Goal: Transaction & Acquisition: Purchase product/service

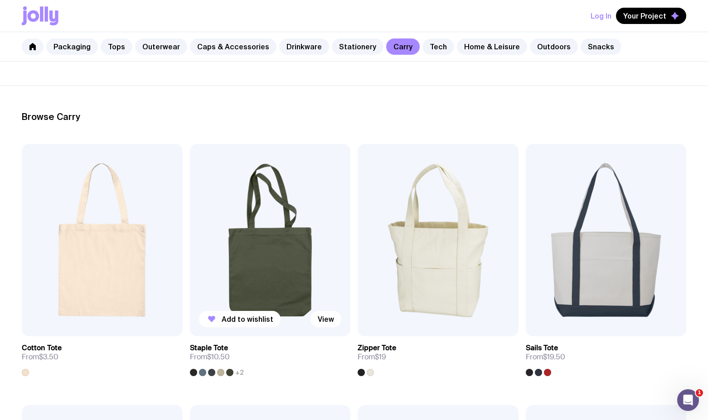
scroll to position [89, 0]
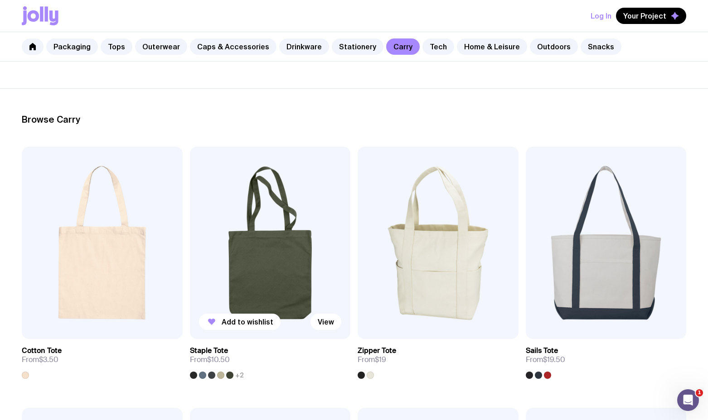
click at [279, 250] on img at bounding box center [270, 243] width 161 height 193
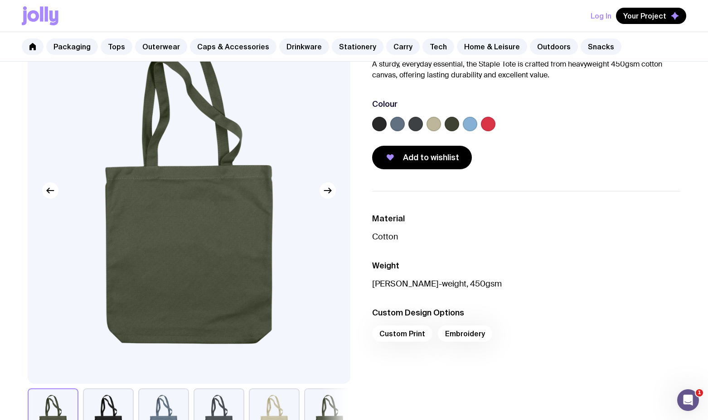
scroll to position [87, 0]
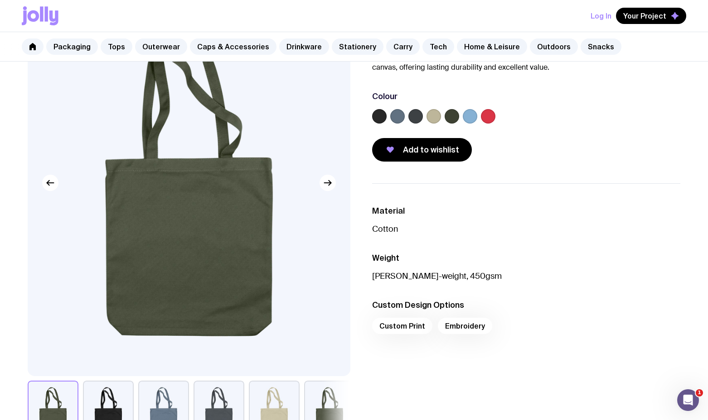
click at [470, 114] on label at bounding box center [470, 116] width 14 height 14
click at [0, 0] on input "radio" at bounding box center [0, 0] width 0 height 0
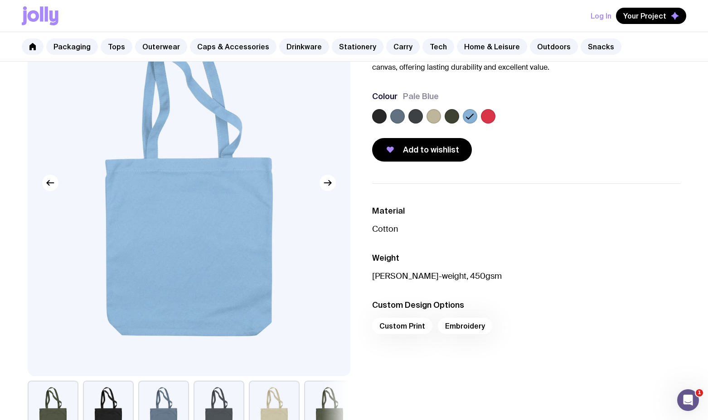
click at [435, 115] on label at bounding box center [433, 116] width 14 height 14
click at [0, 0] on input "radio" at bounding box center [0, 0] width 0 height 0
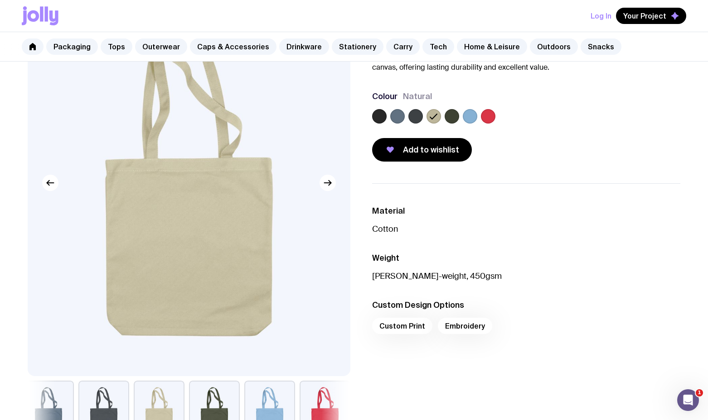
click at [488, 115] on label at bounding box center [488, 116] width 14 height 14
click at [0, 0] on input "radio" at bounding box center [0, 0] width 0 height 0
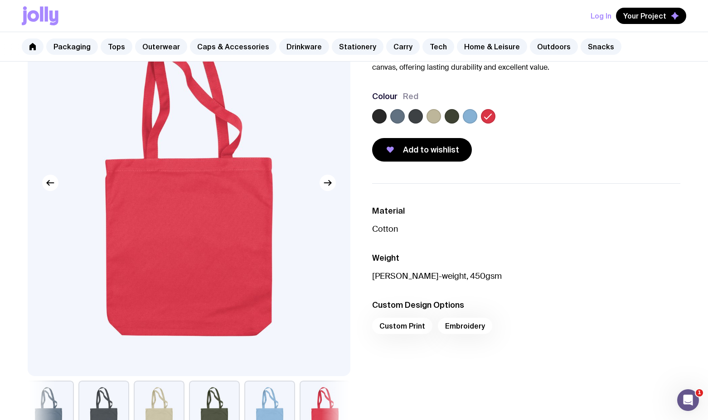
click at [381, 115] on label at bounding box center [379, 116] width 14 height 14
click at [0, 0] on input "radio" at bounding box center [0, 0] width 0 height 0
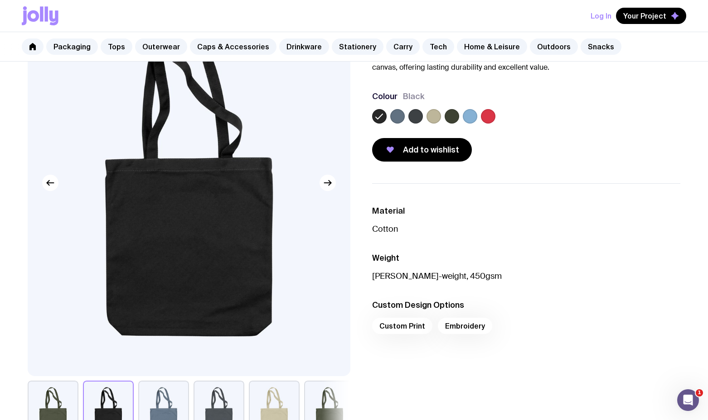
click at [397, 117] on label at bounding box center [397, 116] width 14 height 14
click at [0, 0] on input "radio" at bounding box center [0, 0] width 0 height 0
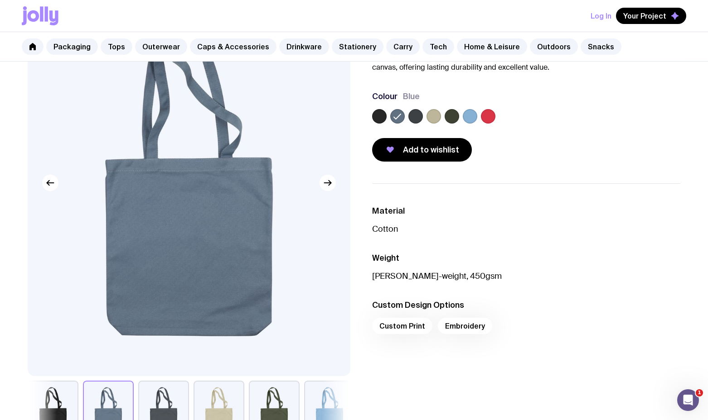
click at [415, 118] on label at bounding box center [415, 116] width 14 height 14
click at [0, 0] on input "radio" at bounding box center [0, 0] width 0 height 0
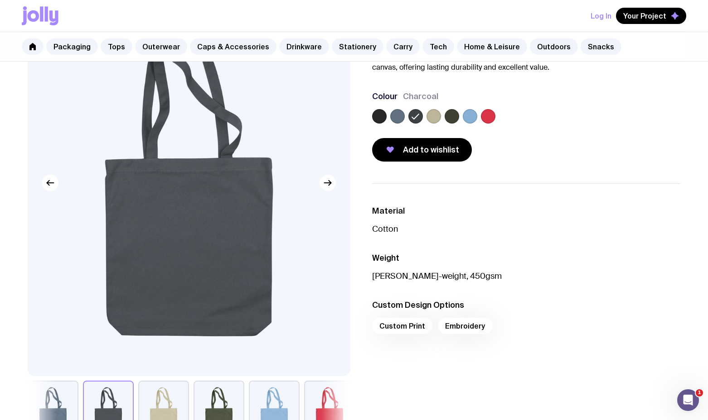
click at [438, 117] on label at bounding box center [433, 116] width 14 height 14
click at [0, 0] on input "radio" at bounding box center [0, 0] width 0 height 0
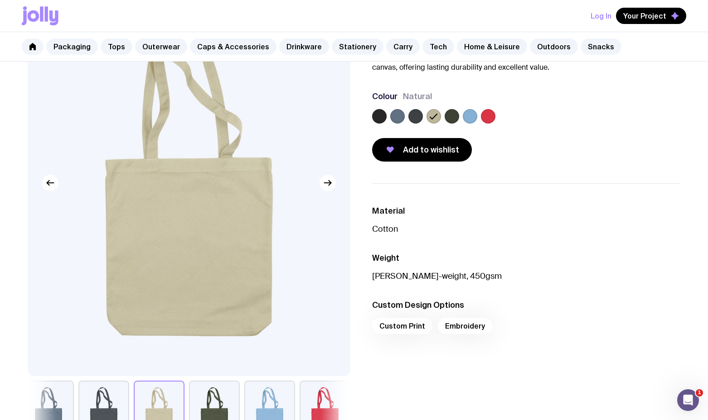
click at [449, 117] on label at bounding box center [451, 116] width 14 height 14
click at [0, 0] on input "radio" at bounding box center [0, 0] width 0 height 0
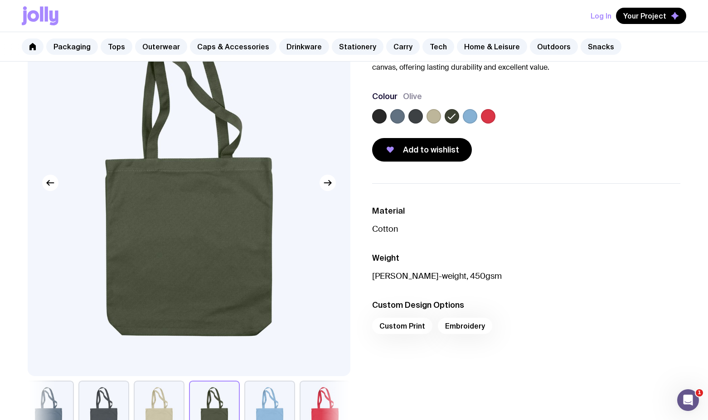
click at [464, 117] on label at bounding box center [470, 116] width 14 height 14
click at [0, 0] on input "radio" at bounding box center [0, 0] width 0 height 0
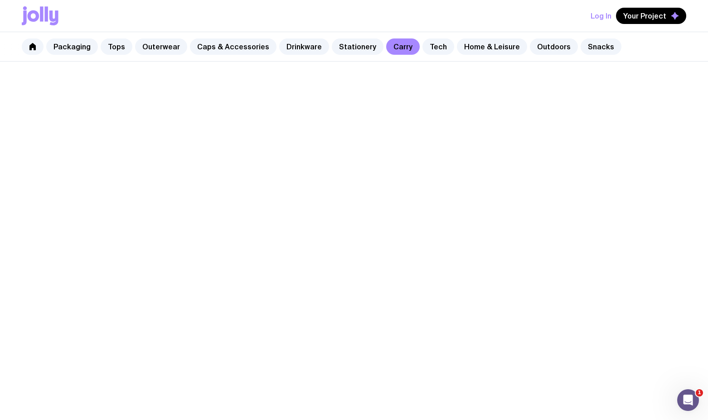
scroll to position [89, 0]
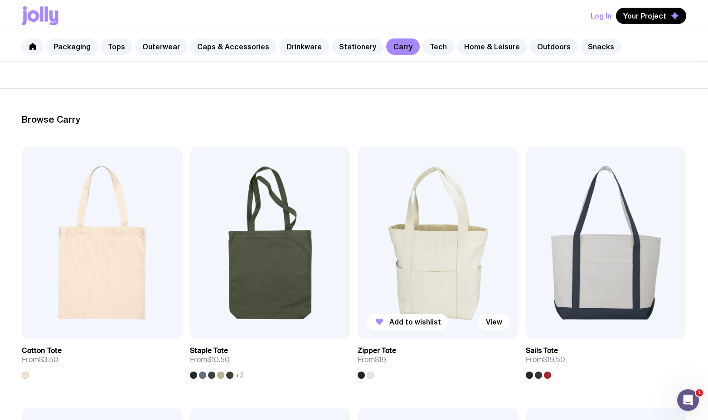
click at [464, 244] on img at bounding box center [437, 243] width 161 height 193
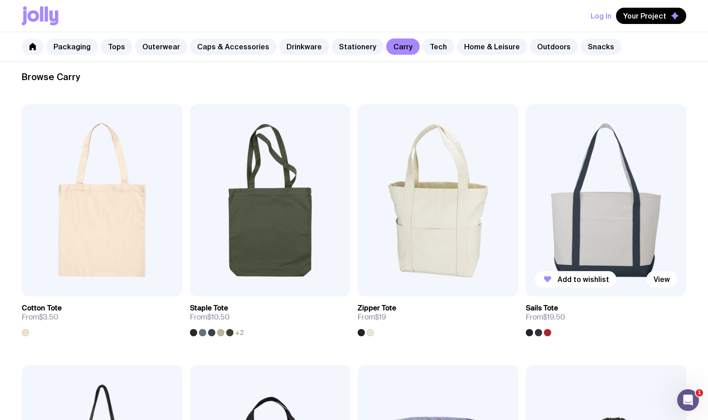
click at [611, 208] on img at bounding box center [606, 200] width 161 height 193
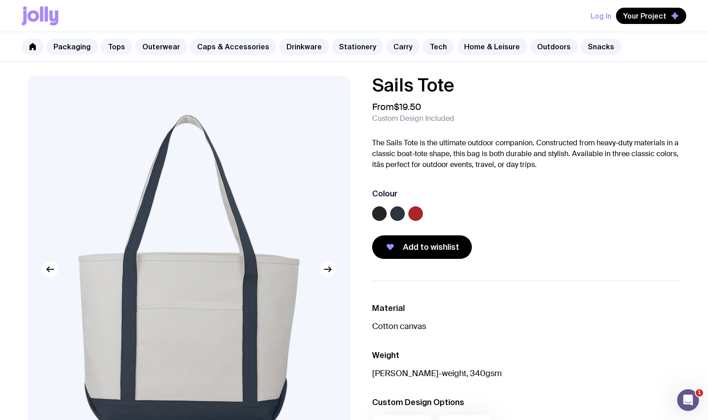
click at [326, 276] on button "button" at bounding box center [327, 269] width 16 height 16
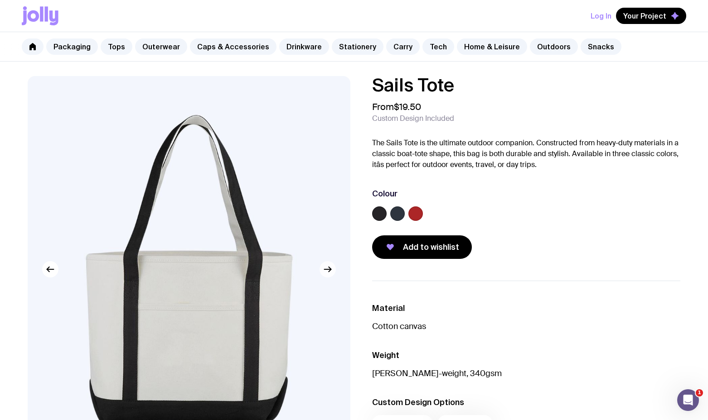
click at [326, 276] on button "button" at bounding box center [327, 269] width 16 height 16
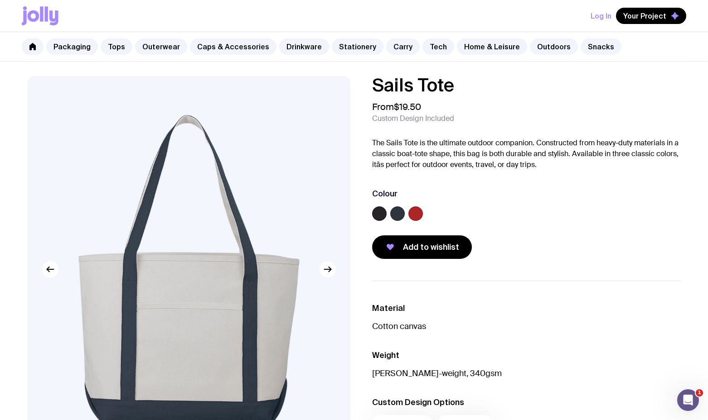
click at [396, 212] on label at bounding box center [397, 214] width 14 height 14
click at [0, 0] on input "radio" at bounding box center [0, 0] width 0 height 0
click at [424, 213] on div at bounding box center [526, 216] width 308 height 18
click at [420, 213] on label at bounding box center [415, 214] width 14 height 14
click at [0, 0] on input "radio" at bounding box center [0, 0] width 0 height 0
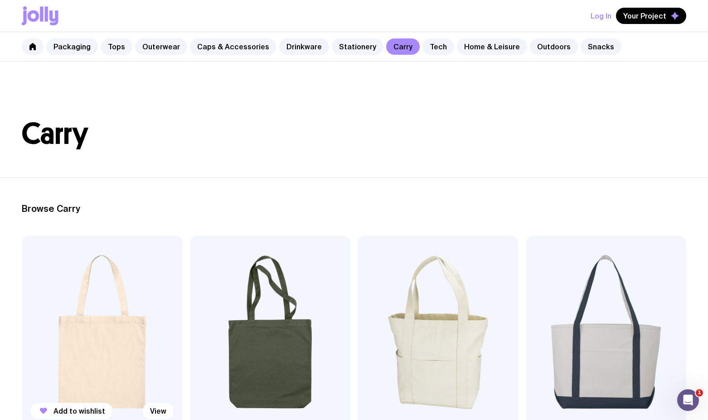
click at [110, 290] on img at bounding box center [102, 332] width 161 height 193
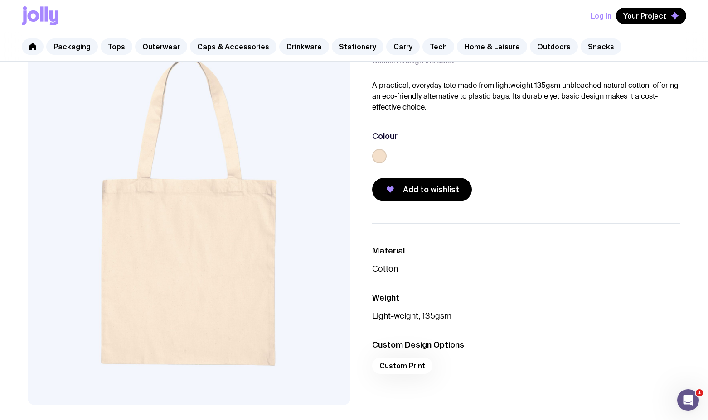
scroll to position [48, 0]
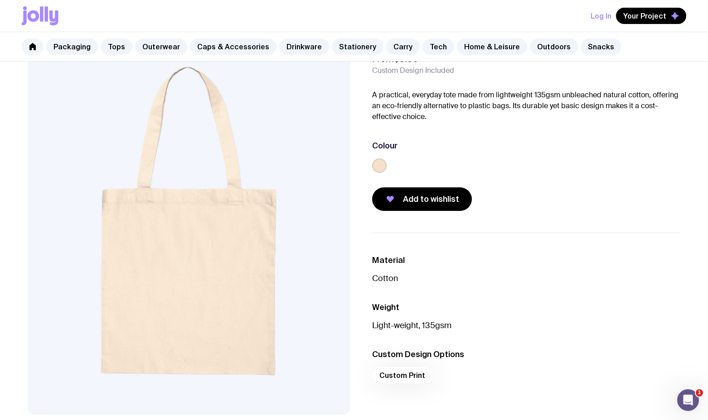
click at [168, 263] on img at bounding box center [189, 221] width 323 height 387
click at [212, 48] on link "Caps & Accessories" at bounding box center [233, 47] width 87 height 16
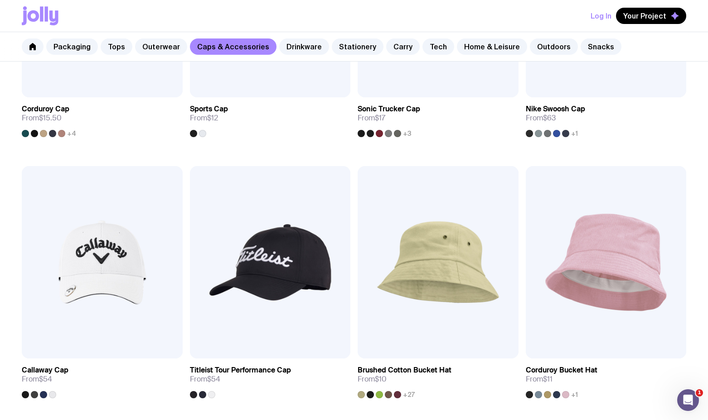
scroll to position [598, 0]
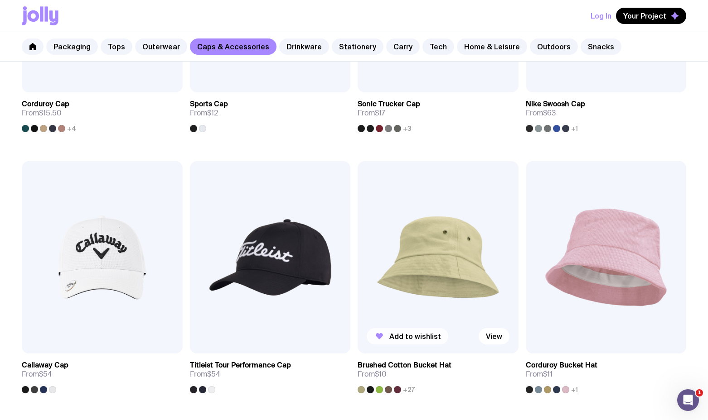
click at [416, 340] on span "Add to wishlist" at bounding box center [415, 336] width 52 height 9
click at [423, 271] on img at bounding box center [437, 257] width 161 height 193
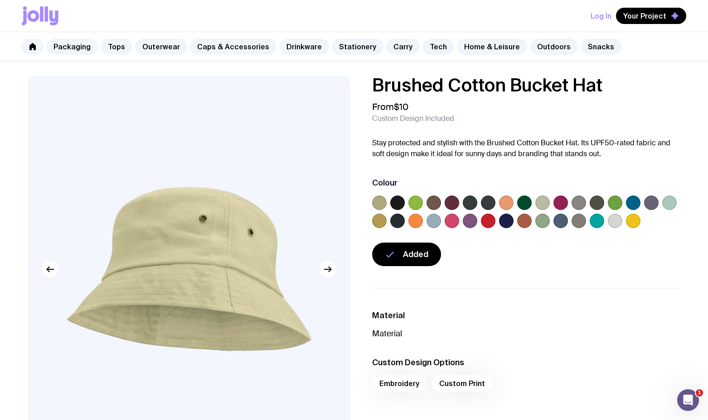
click at [417, 202] on label at bounding box center [415, 203] width 14 height 14
click at [0, 0] on input "radio" at bounding box center [0, 0] width 0 height 0
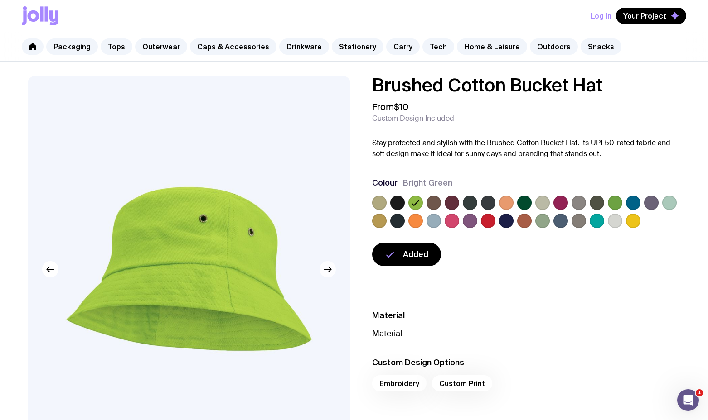
click at [329, 273] on icon "button" at bounding box center [327, 269] width 11 height 11
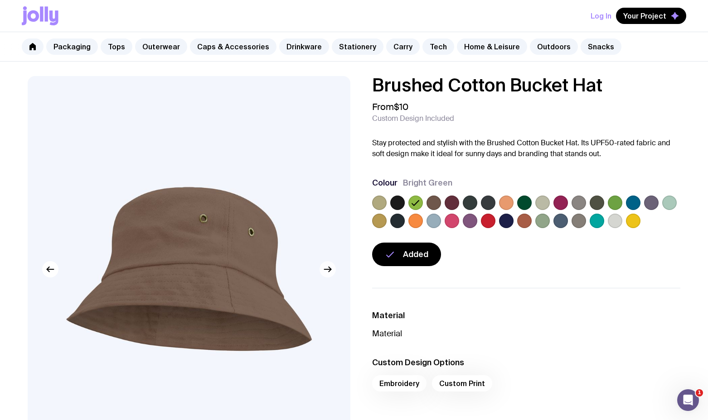
click at [329, 272] on icon "button" at bounding box center [327, 269] width 11 height 11
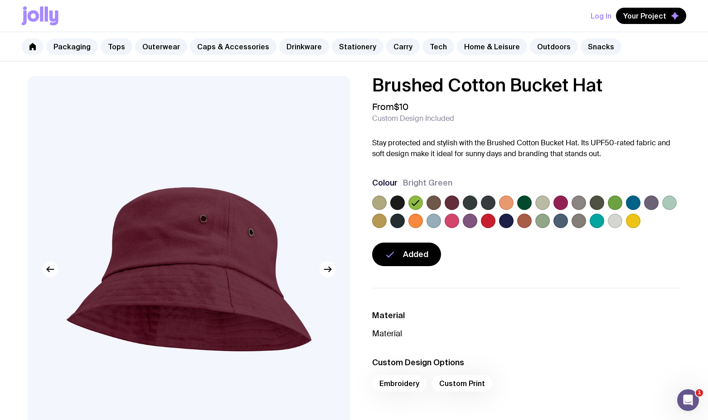
click at [53, 267] on icon "button" at bounding box center [50, 269] width 11 height 11
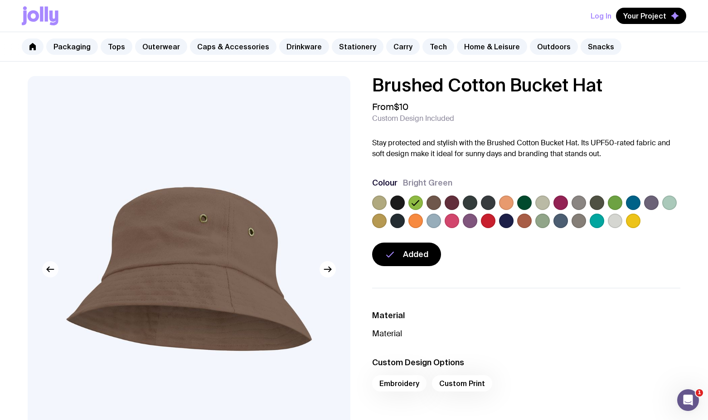
click at [46, 271] on icon "button" at bounding box center [50, 269] width 11 height 11
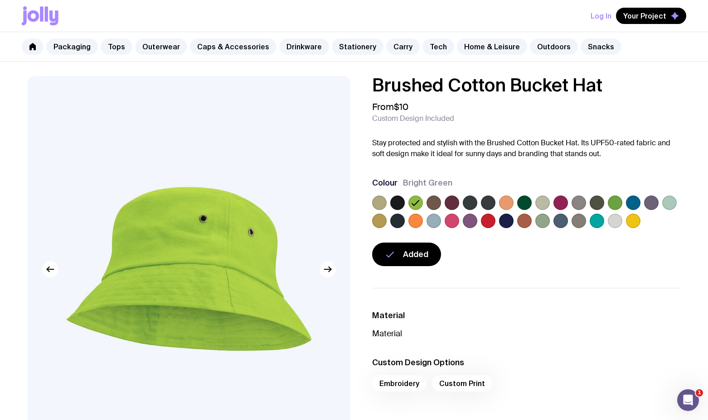
click at [594, 221] on label at bounding box center [596, 221] width 14 height 14
click at [0, 0] on input "radio" at bounding box center [0, 0] width 0 height 0
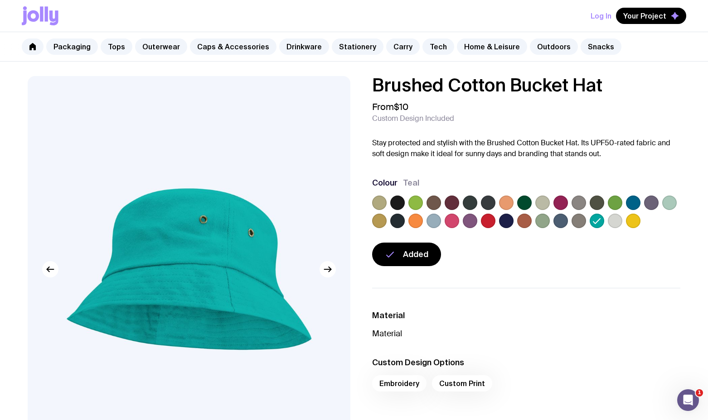
click at [414, 223] on label at bounding box center [415, 221] width 14 height 14
click at [0, 0] on input "radio" at bounding box center [0, 0] width 0 height 0
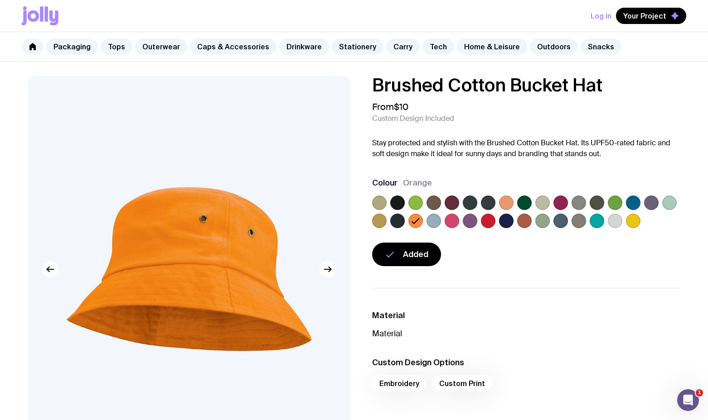
click at [442, 217] on div at bounding box center [526, 214] width 308 height 36
click at [445, 217] on label at bounding box center [451, 221] width 14 height 14
click at [0, 0] on input "radio" at bounding box center [0, 0] width 0 height 0
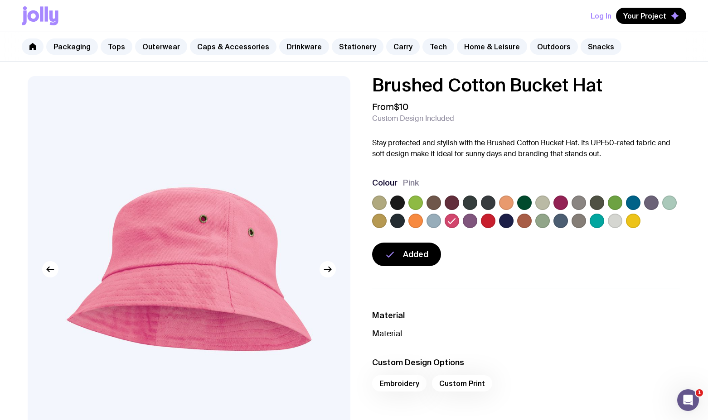
click at [558, 199] on label at bounding box center [560, 203] width 14 height 14
click at [0, 0] on input "radio" at bounding box center [0, 0] width 0 height 0
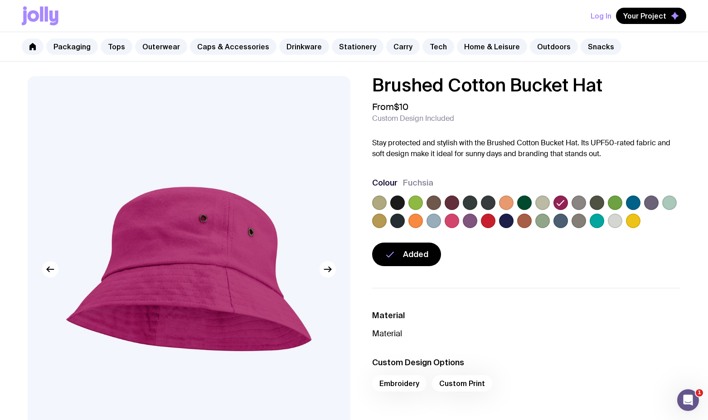
click at [418, 201] on label at bounding box center [415, 203] width 14 height 14
click at [0, 0] on input "radio" at bounding box center [0, 0] width 0 height 0
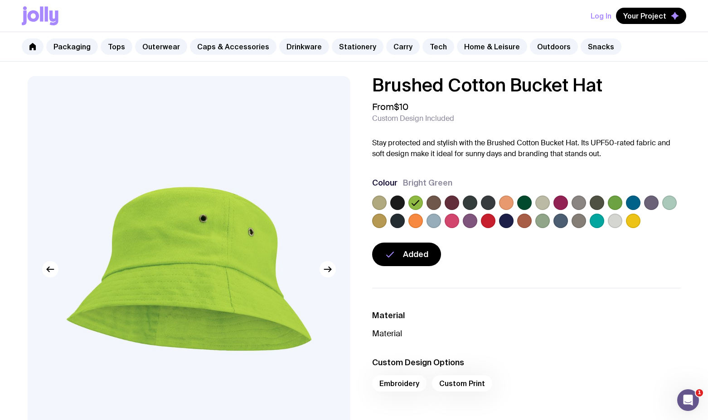
click at [633, 222] on label at bounding box center [633, 221] width 14 height 14
click at [0, 0] on input "radio" at bounding box center [0, 0] width 0 height 0
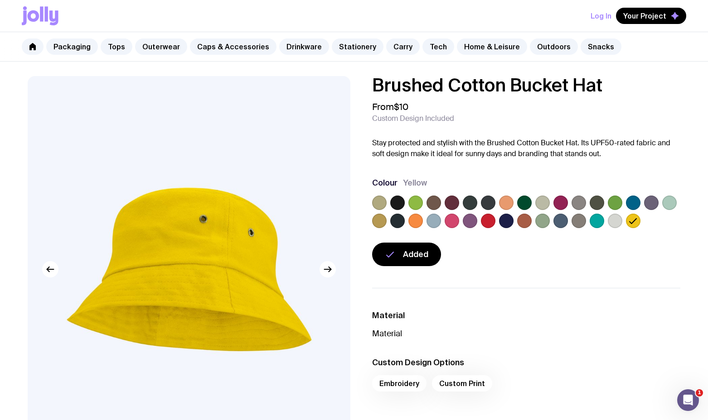
click at [616, 204] on label at bounding box center [615, 203] width 14 height 14
click at [0, 0] on input "radio" at bounding box center [0, 0] width 0 height 0
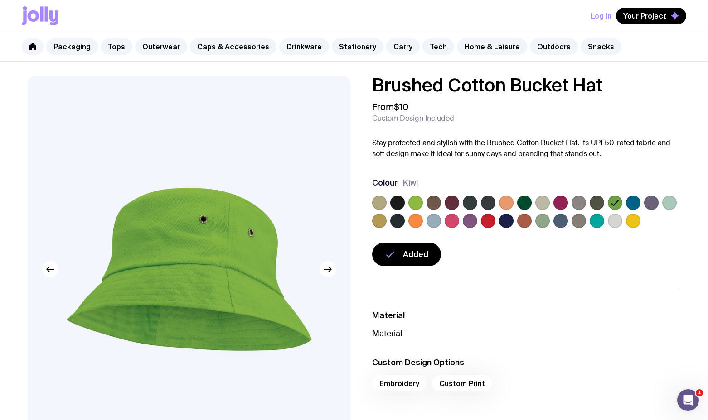
click at [415, 201] on label at bounding box center [415, 203] width 14 height 14
click at [0, 0] on input "radio" at bounding box center [0, 0] width 0 height 0
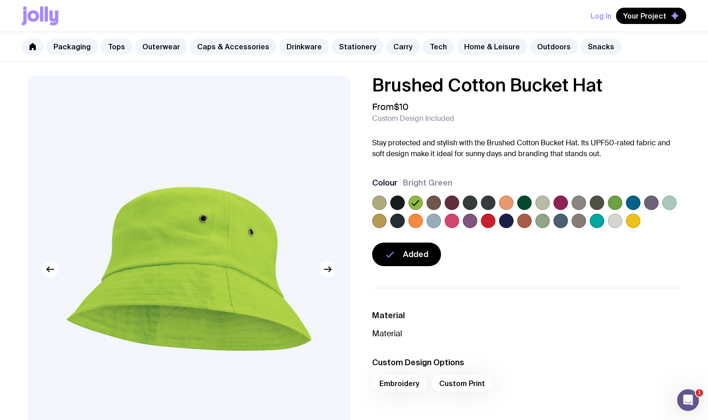
click at [377, 220] on label at bounding box center [379, 221] width 14 height 14
click at [0, 0] on input "radio" at bounding box center [0, 0] width 0 height 0
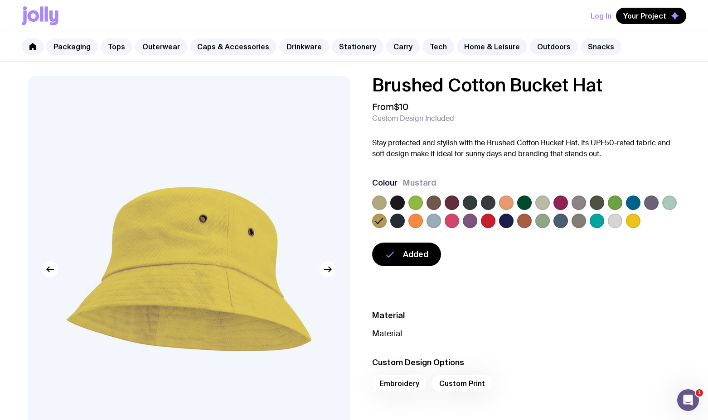
click at [413, 220] on label at bounding box center [415, 221] width 14 height 14
click at [0, 0] on input "radio" at bounding box center [0, 0] width 0 height 0
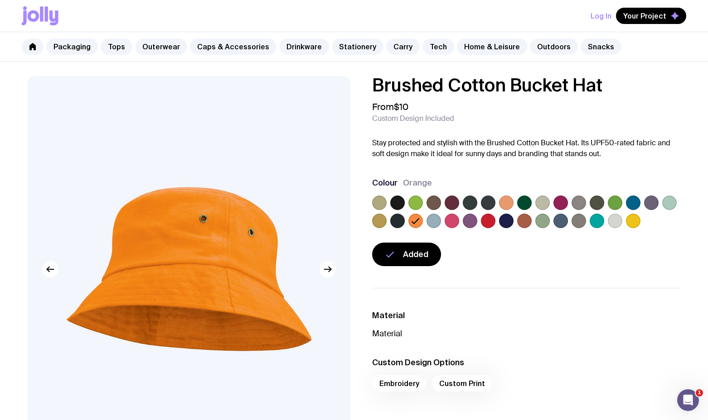
click at [668, 206] on label at bounding box center [669, 203] width 14 height 14
click at [0, 0] on input "radio" at bounding box center [0, 0] width 0 height 0
